Goal: Transaction & Acquisition: Download file/media

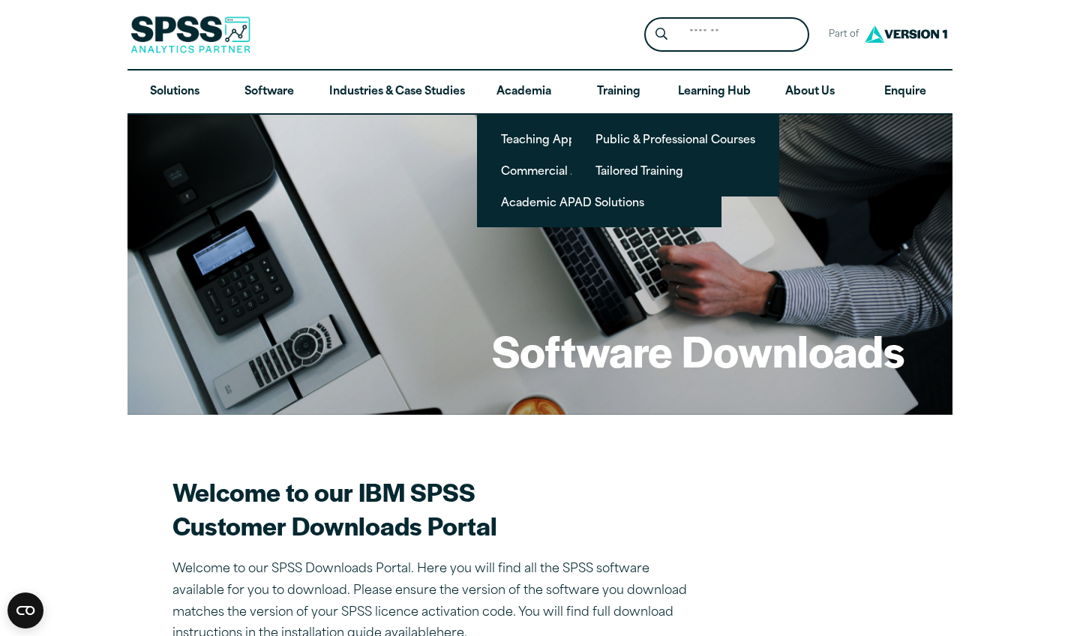
click at [704, 51] on form "Search for: Submit Site Search" at bounding box center [726, 34] width 165 height 35
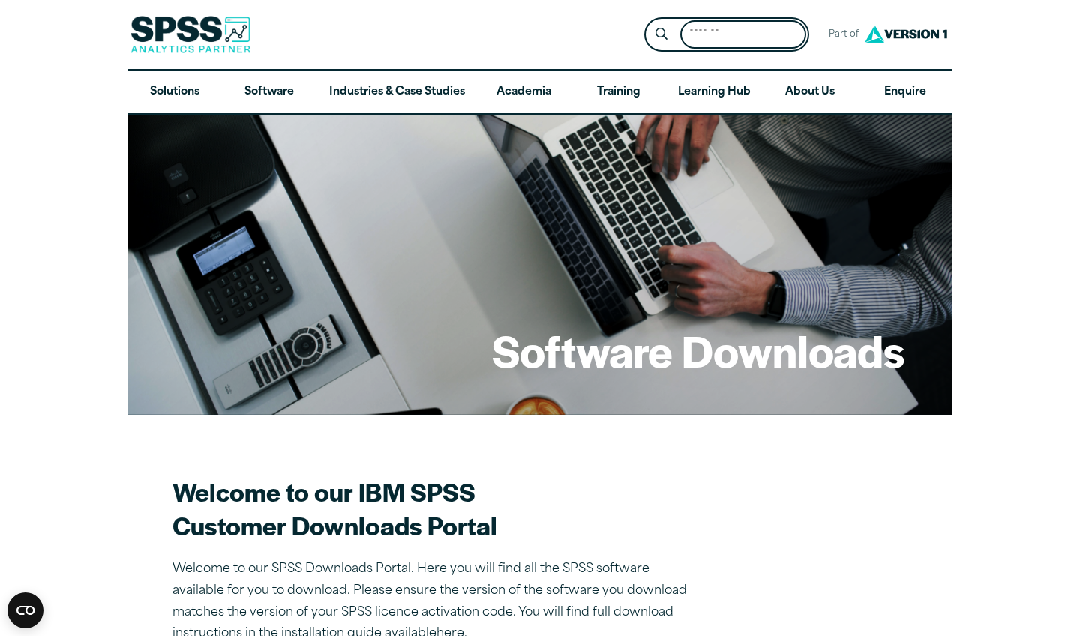
click at [709, 35] on input "Search for:" at bounding box center [743, 34] width 126 height 29
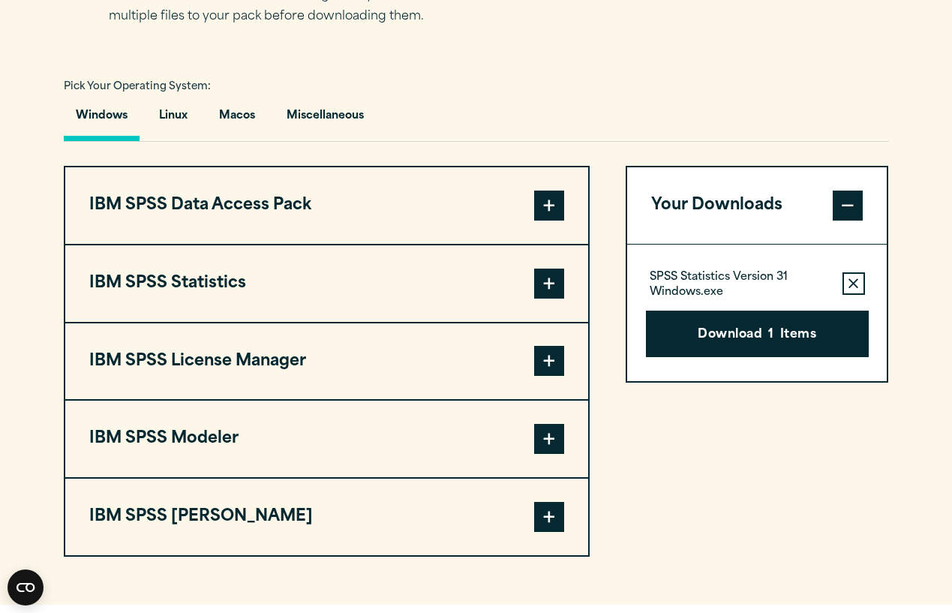
scroll to position [1055, 0]
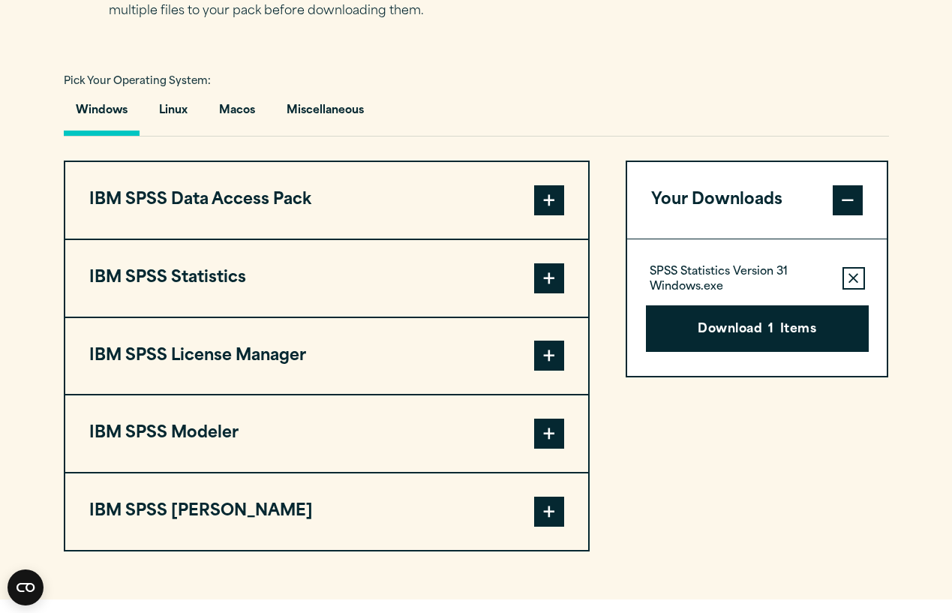
click at [559, 298] on button "IBM SPSS Statistics" at bounding box center [326, 278] width 523 height 77
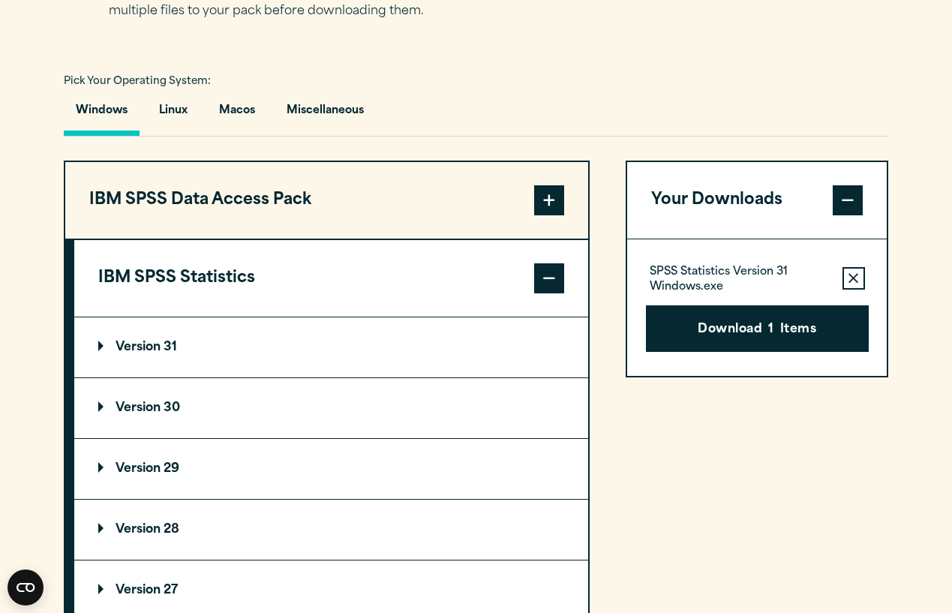
click at [145, 353] on p "Version 31" at bounding box center [137, 347] width 79 height 12
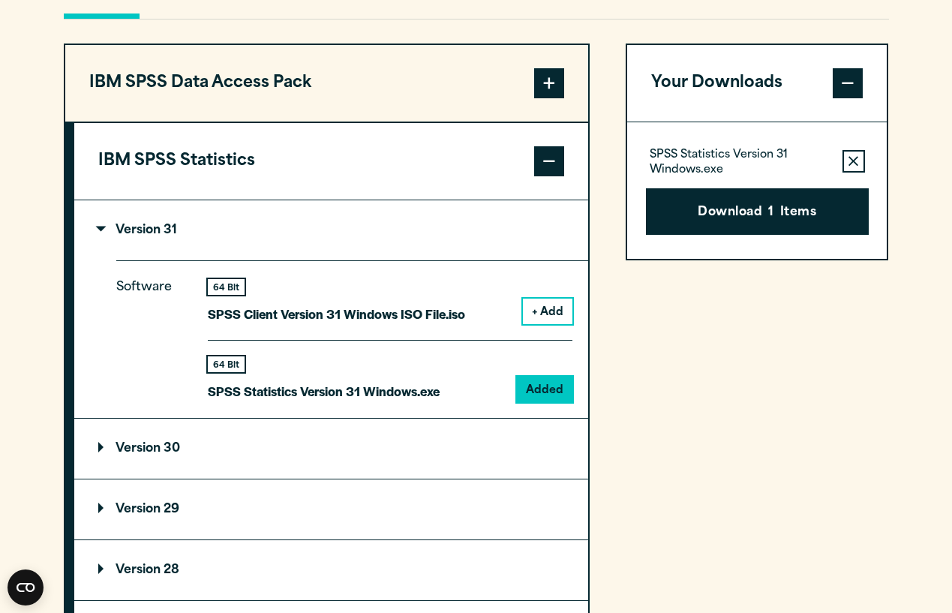
scroll to position [1171, 0]
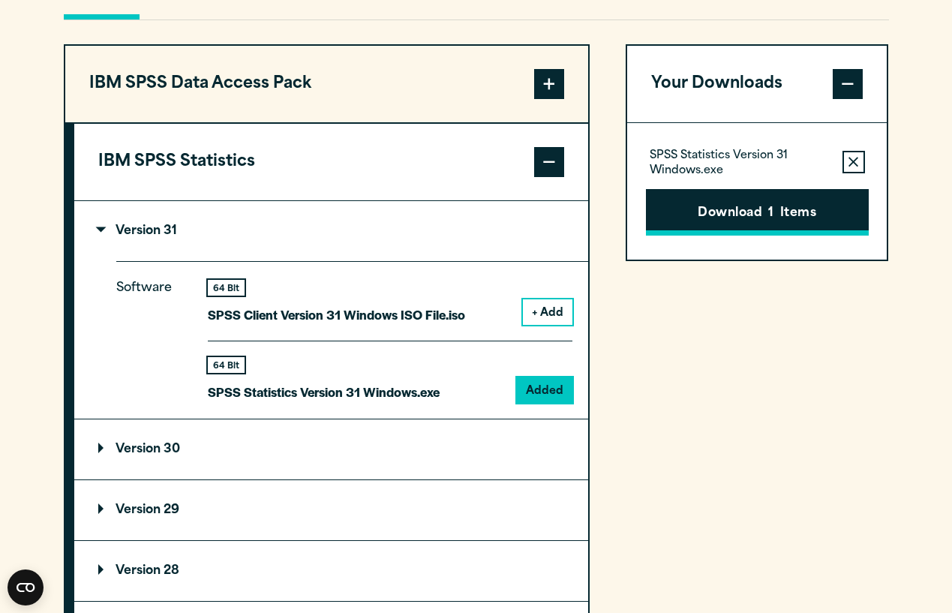
click at [749, 201] on button "Download 1 Items" at bounding box center [757, 212] width 223 height 47
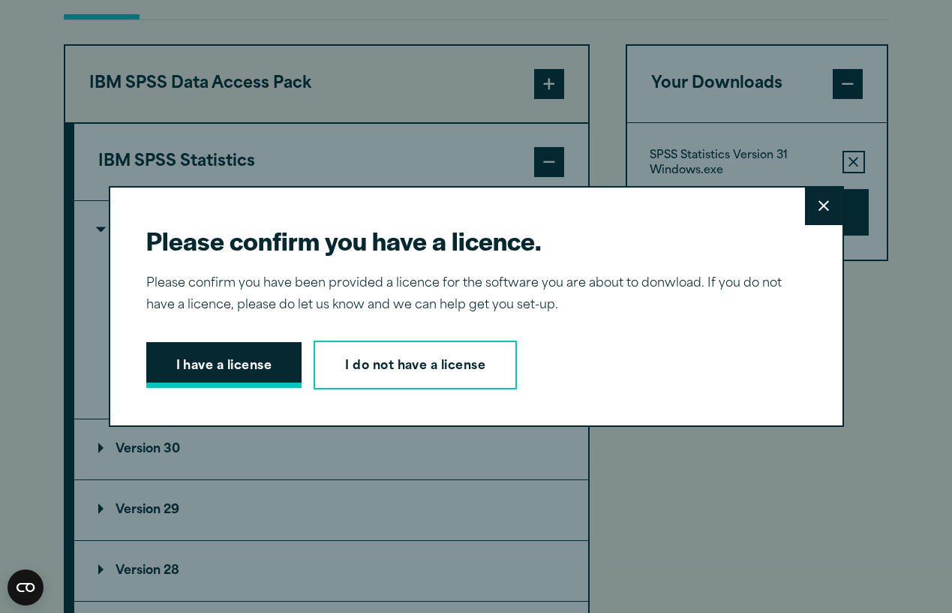
click at [271, 362] on button "I have a license" at bounding box center [224, 365] width 156 height 47
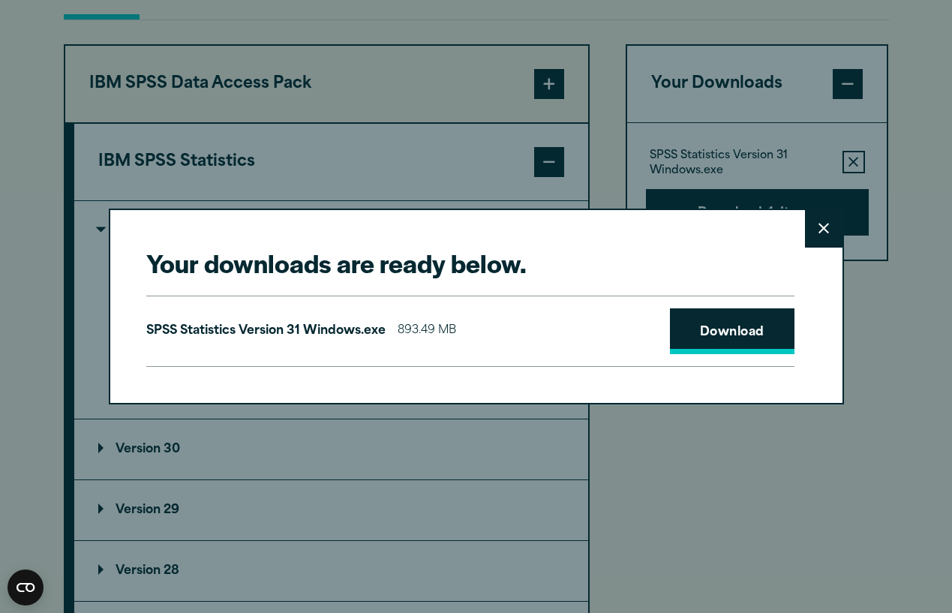
click at [720, 337] on link "Download" at bounding box center [732, 331] width 125 height 47
click at [723, 332] on link "Download" at bounding box center [732, 331] width 125 height 47
click at [840, 228] on button "Close" at bounding box center [824, 229] width 38 height 38
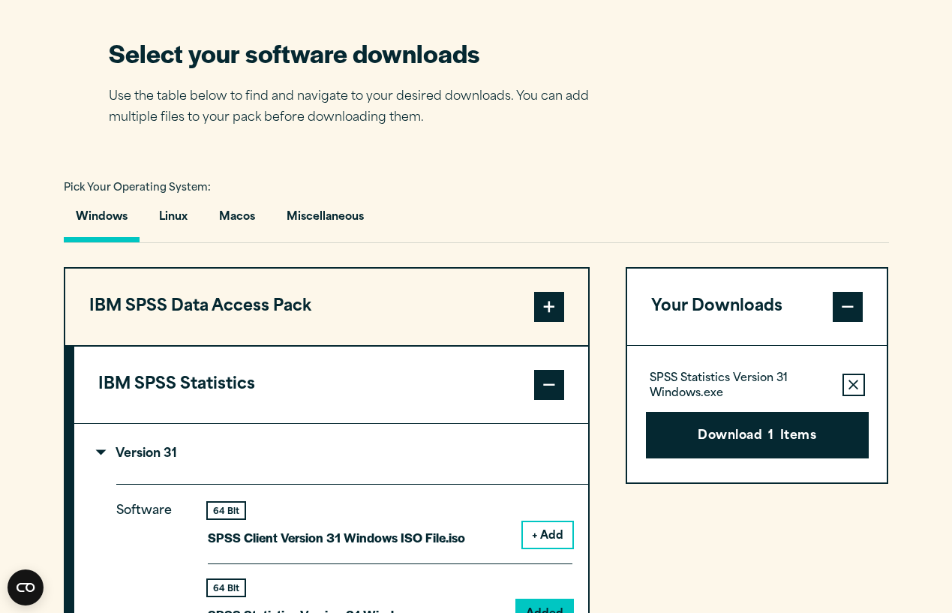
scroll to position [945, 0]
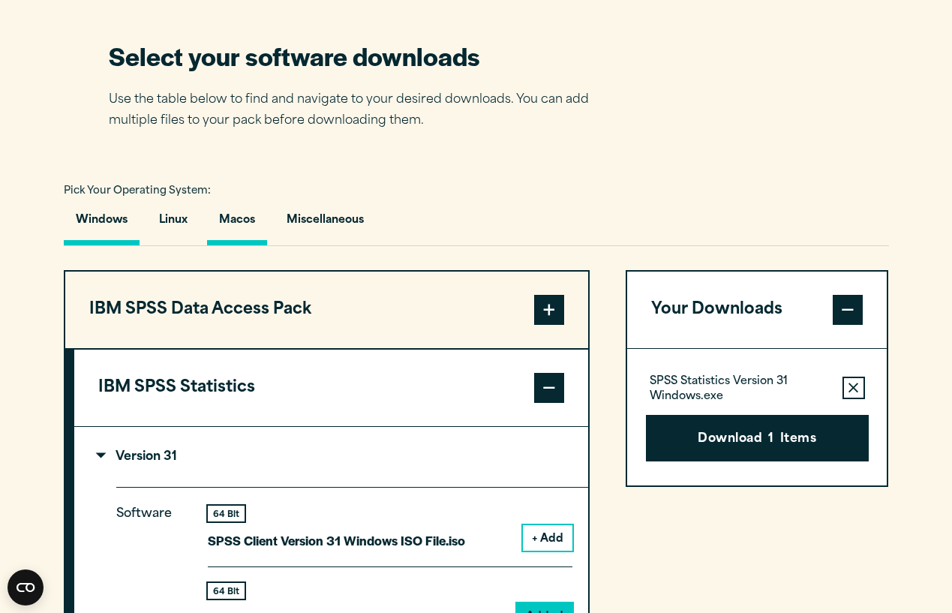
click at [240, 215] on button "Macos" at bounding box center [237, 224] width 60 height 43
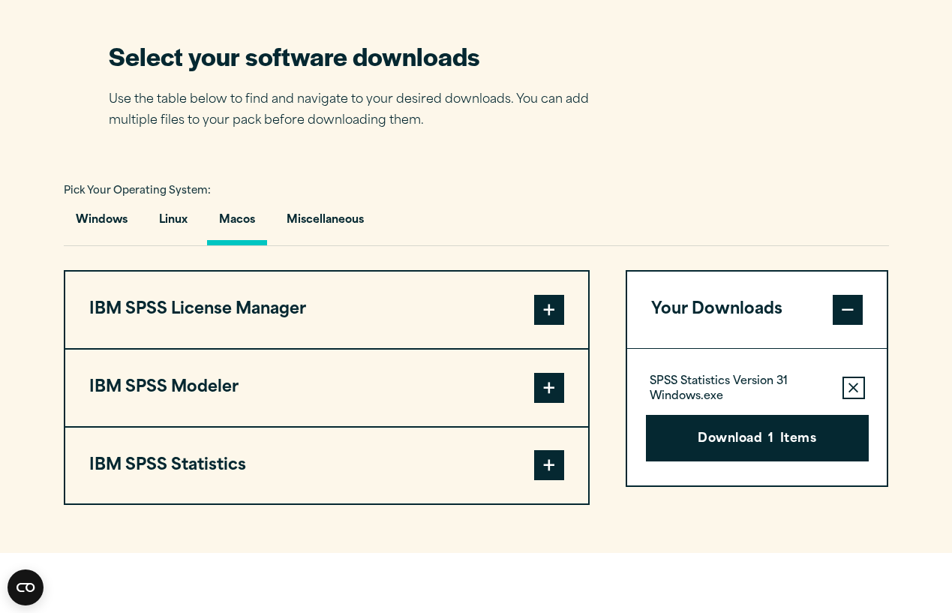
click at [552, 467] on span at bounding box center [549, 465] width 30 height 30
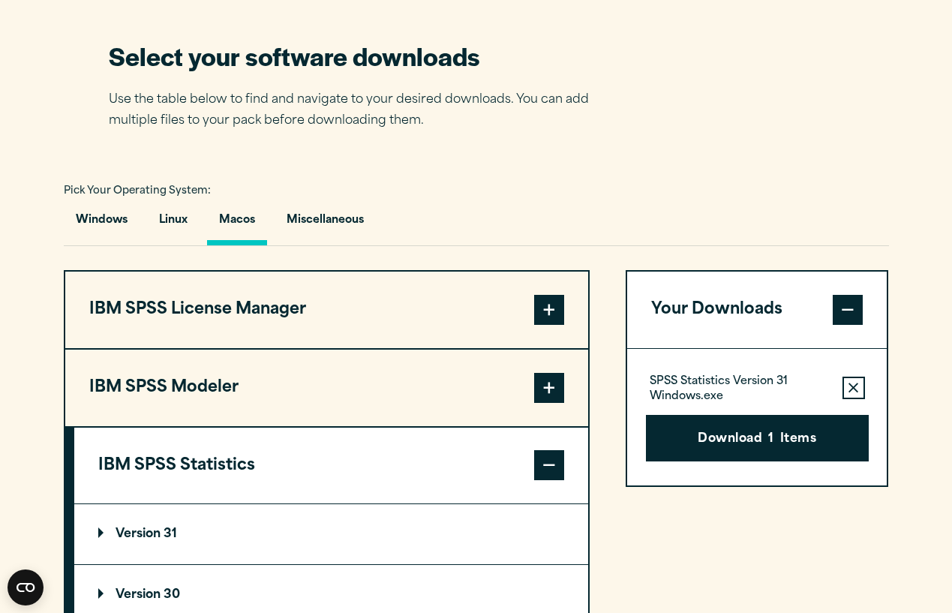
click at [545, 380] on span at bounding box center [549, 388] width 30 height 30
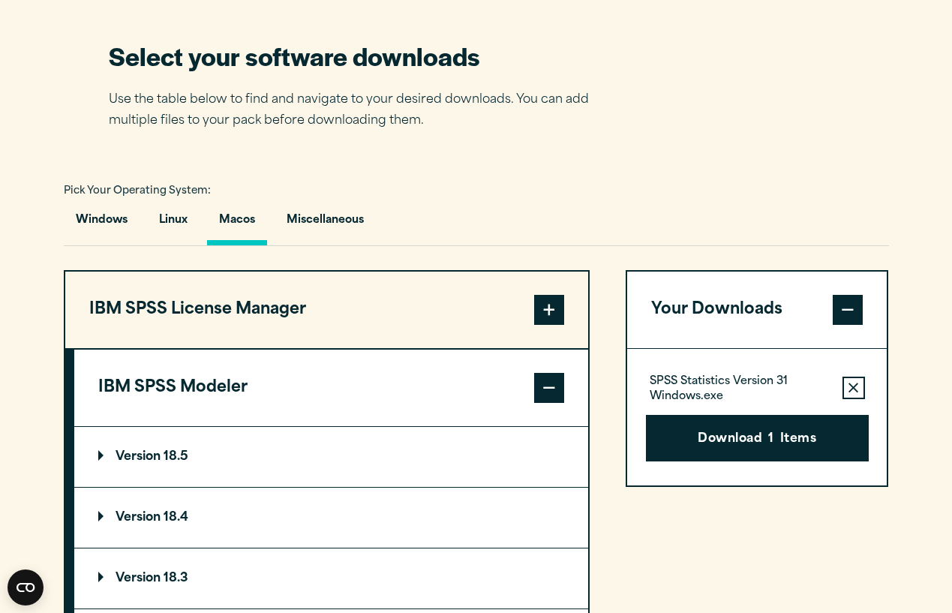
click at [545, 380] on span at bounding box center [549, 388] width 30 height 30
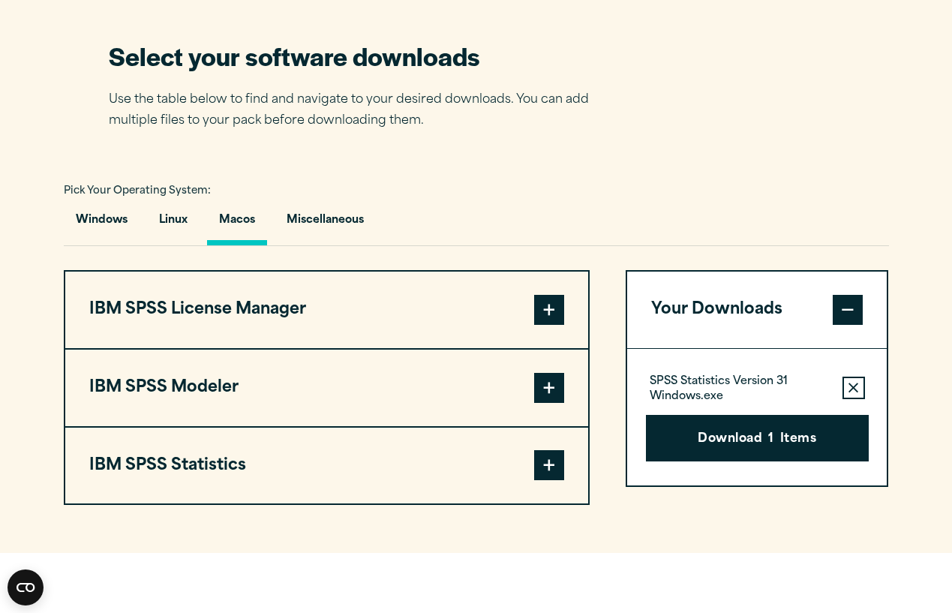
click at [542, 461] on span at bounding box center [549, 465] width 30 height 30
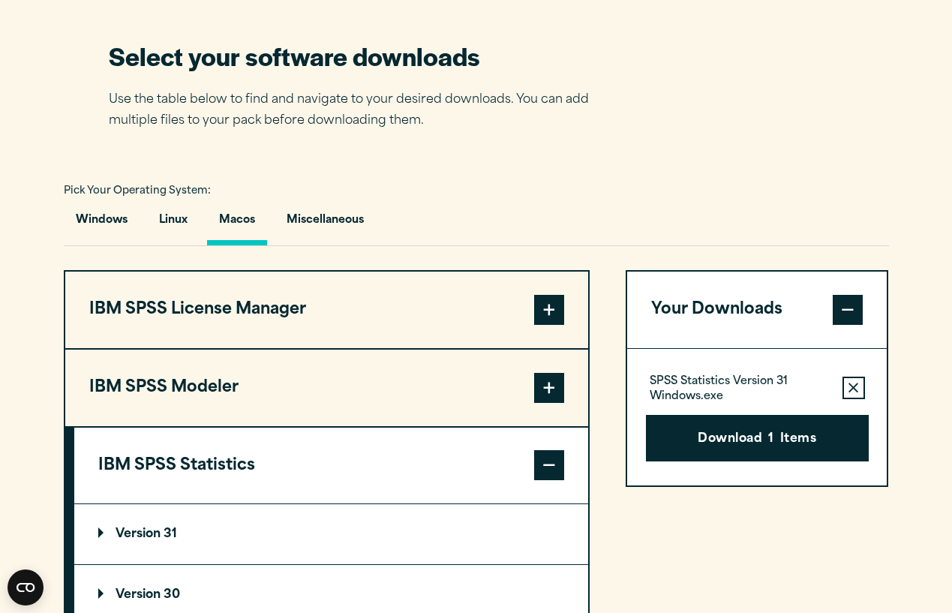
click at [143, 540] on p "Version 31" at bounding box center [137, 534] width 79 height 12
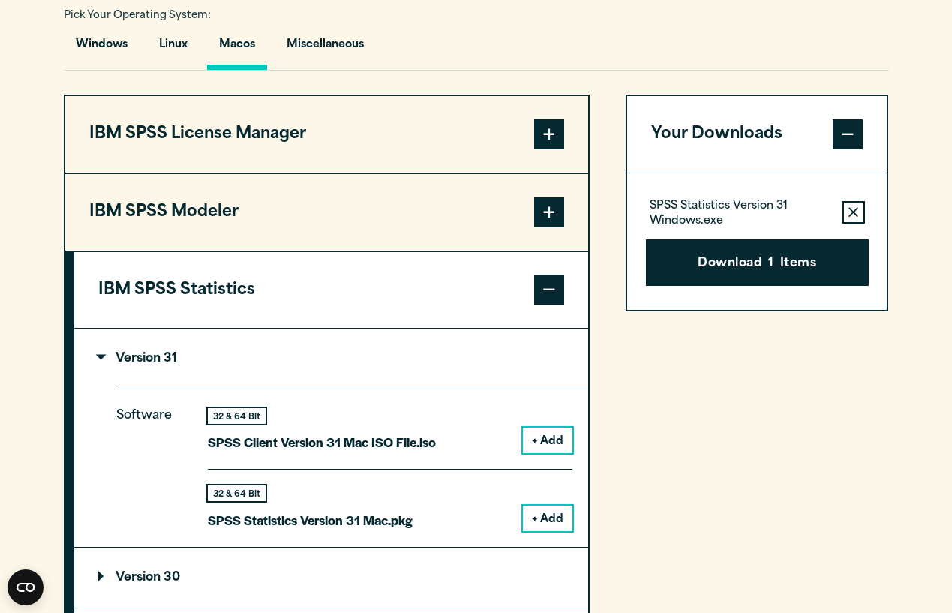
scroll to position [1137, 0]
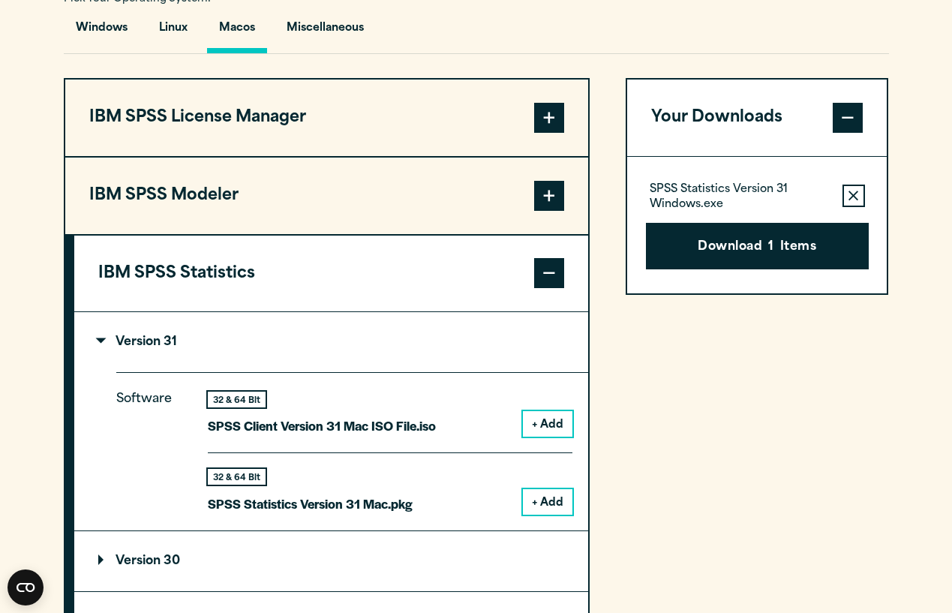
click at [551, 505] on button "+ Add" at bounding box center [548, 502] width 50 height 26
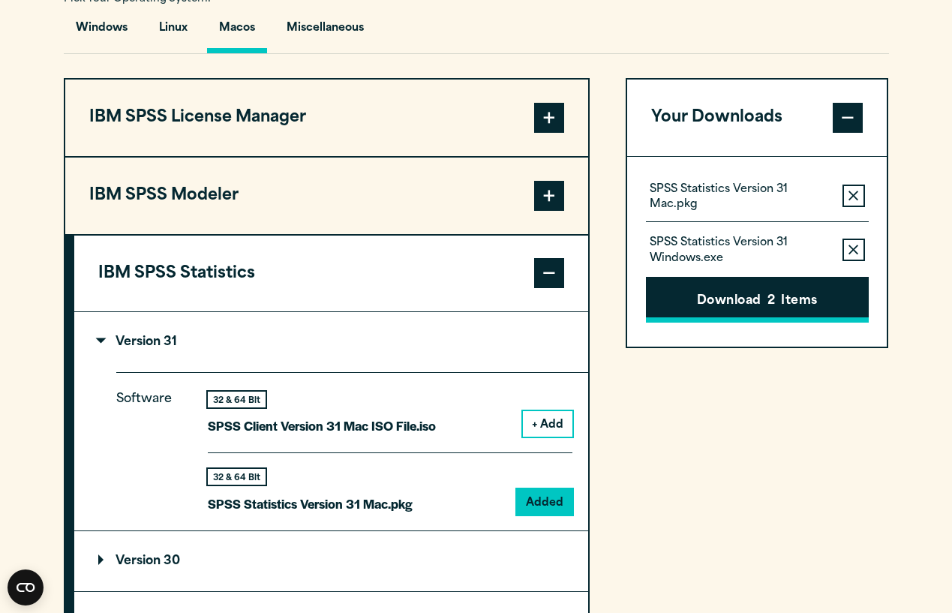
click at [773, 302] on span "2" at bounding box center [771, 302] width 8 height 20
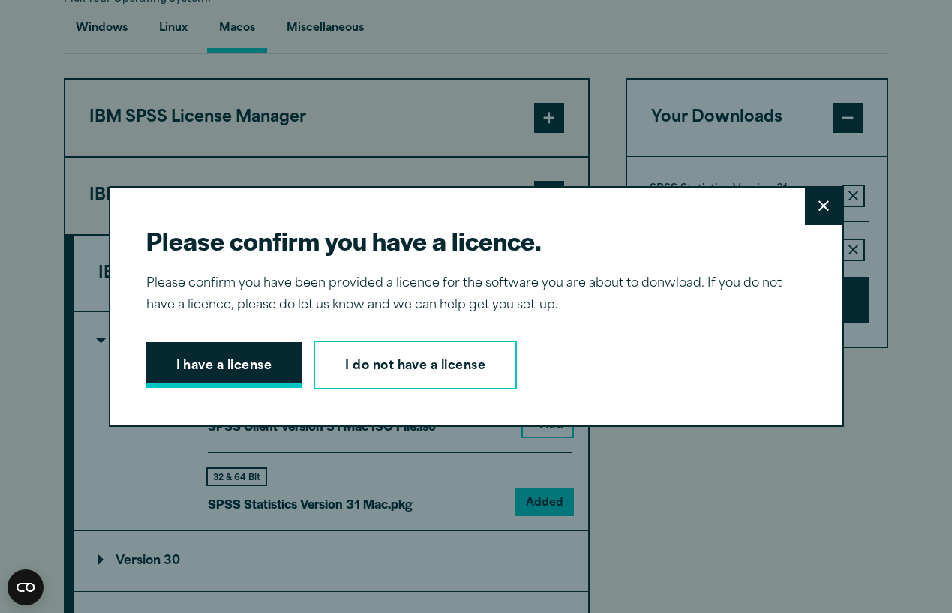
click at [280, 365] on button "I have a license" at bounding box center [224, 365] width 156 height 47
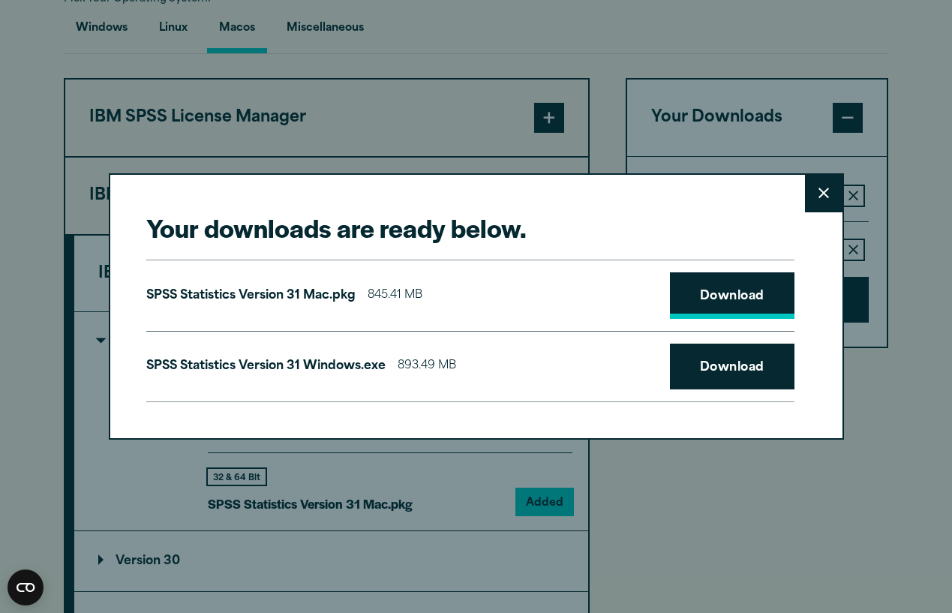
click at [736, 298] on link "Download" at bounding box center [732, 295] width 125 height 47
click at [833, 197] on button "Close" at bounding box center [824, 194] width 38 height 38
